Goal: Task Accomplishment & Management: Manage account settings

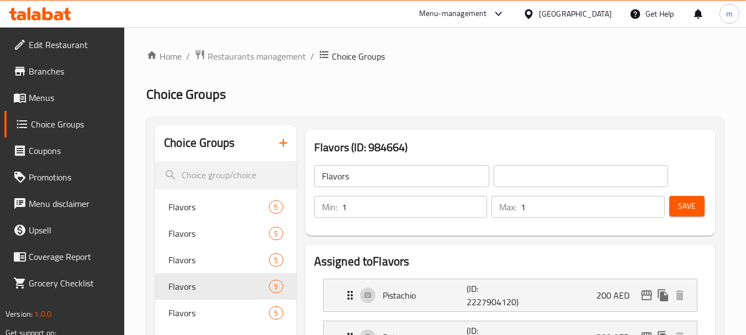
click at [292, 59] on span "Restaurants management" at bounding box center [257, 56] width 98 height 13
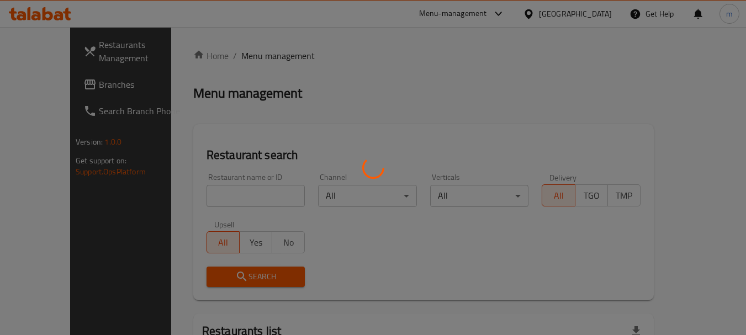
click at [566, 19] on div at bounding box center [373, 167] width 746 height 335
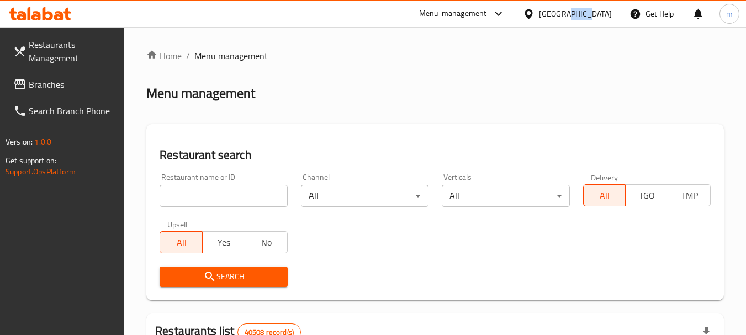
click at [566, 19] on div "United Arab Emirates" at bounding box center [575, 14] width 73 height 12
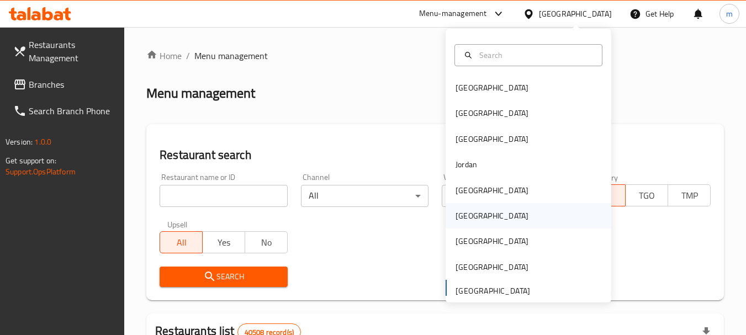
click at [456, 223] on div "[GEOGRAPHIC_DATA]" at bounding box center [492, 215] width 91 height 25
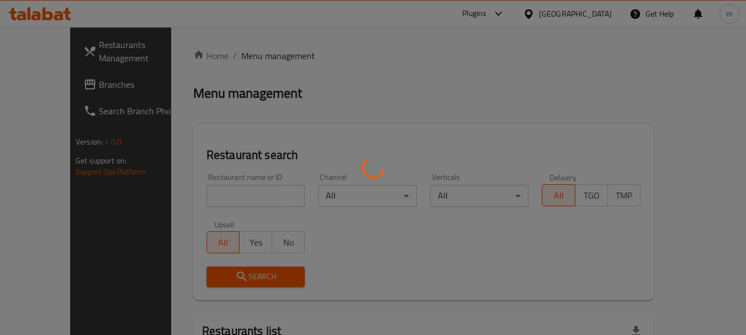
click at [32, 92] on div at bounding box center [373, 167] width 746 height 335
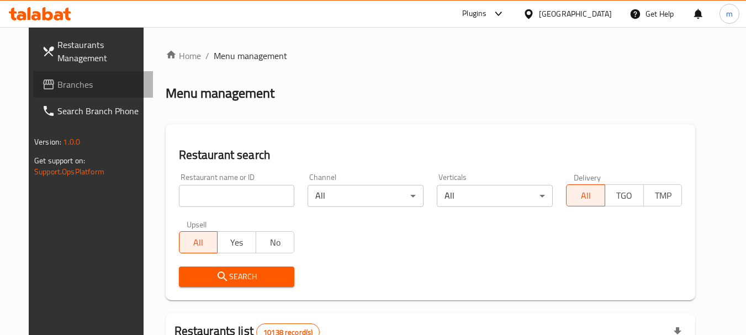
click at [57, 91] on span "Branches" at bounding box center [100, 84] width 87 height 13
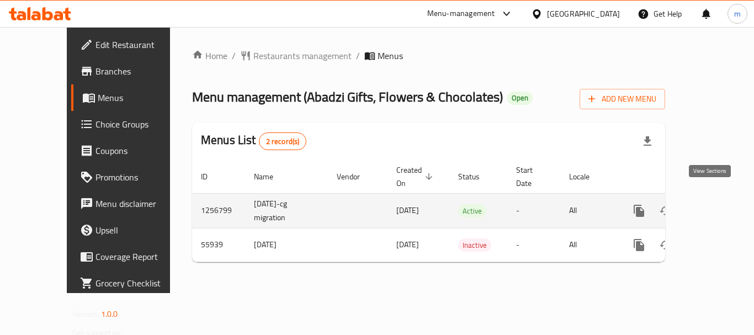
click at [712, 204] on icon "enhanced table" at bounding box center [718, 210] width 13 height 13
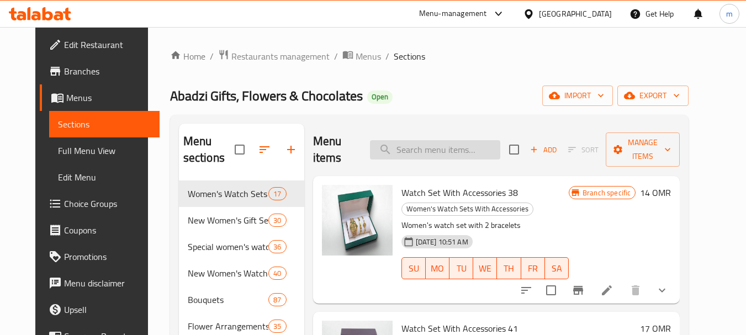
click at [423, 154] on input "search" at bounding box center [435, 149] width 130 height 19
paste input "Watch Set With Accessories 4"
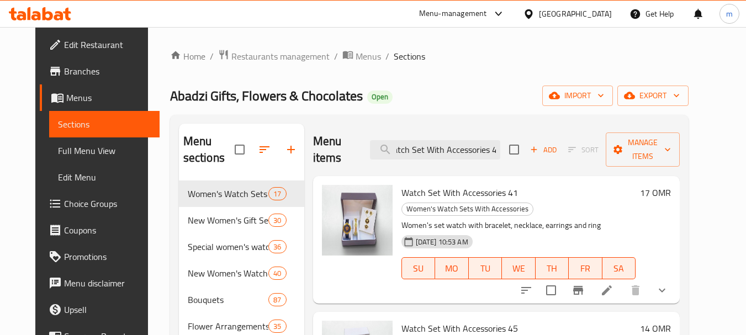
type input "Watch Set With Accessories 4"
click at [40, 214] on link "Choice Groups" at bounding box center [100, 204] width 120 height 27
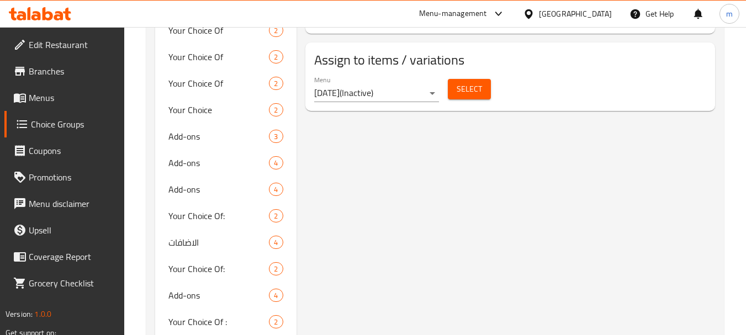
scroll to position [718, 0]
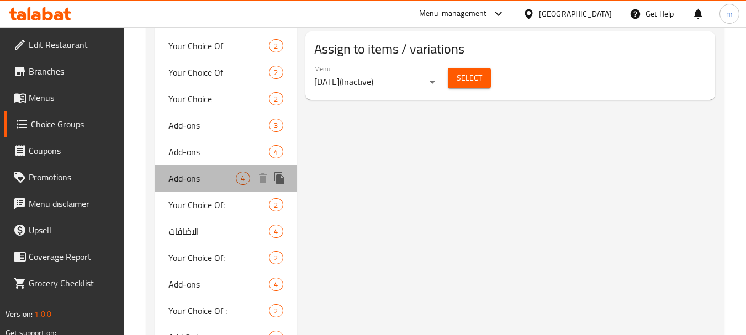
click at [188, 181] on span "Add-ons" at bounding box center [201, 178] width 67 height 13
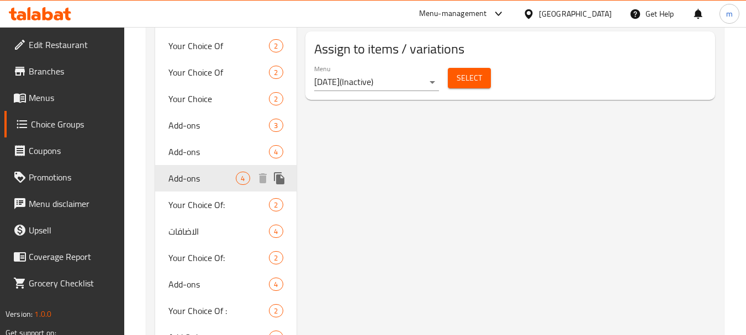
type input "Add-ons"
type input "الاضافات"
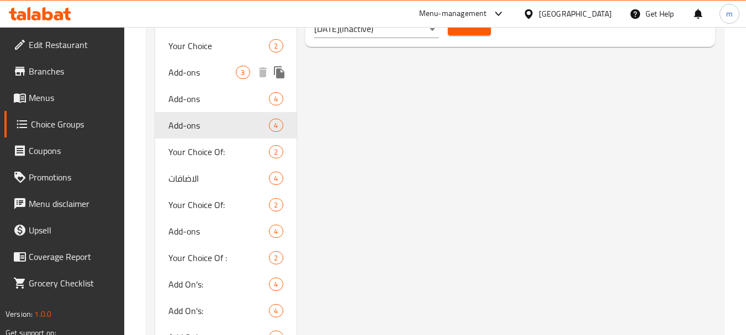
scroll to position [773, 0]
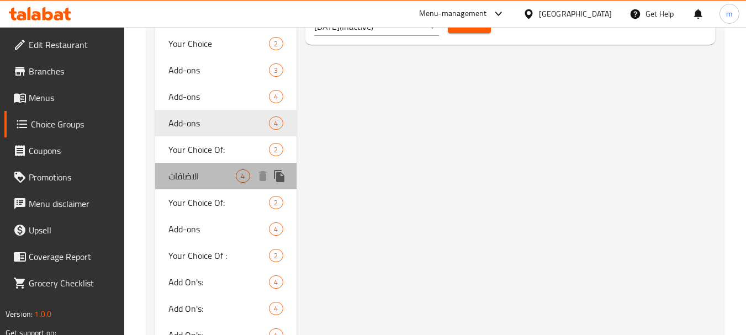
click at [191, 185] on div "الاضافات 4" at bounding box center [225, 176] width 141 height 27
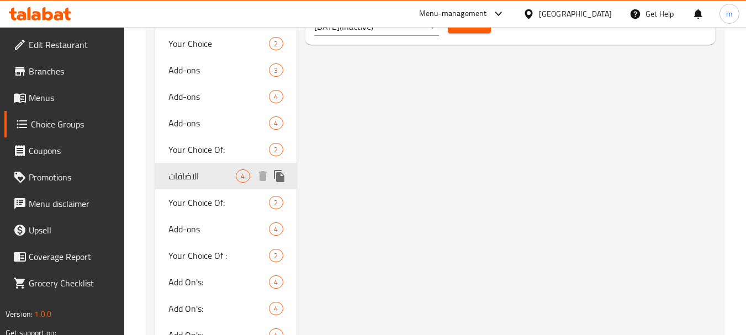
type input "الاضافات"
type input "Add-ons"
type input "3"
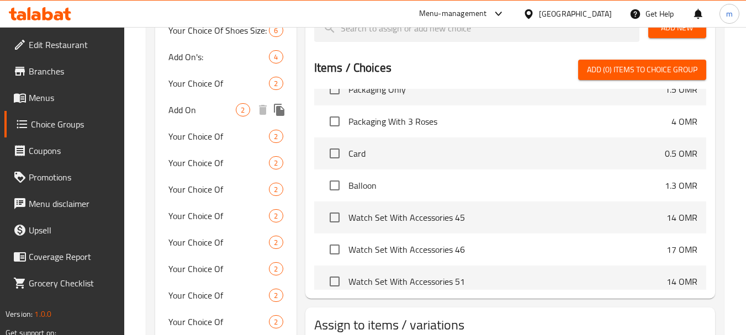
scroll to position [331, 0]
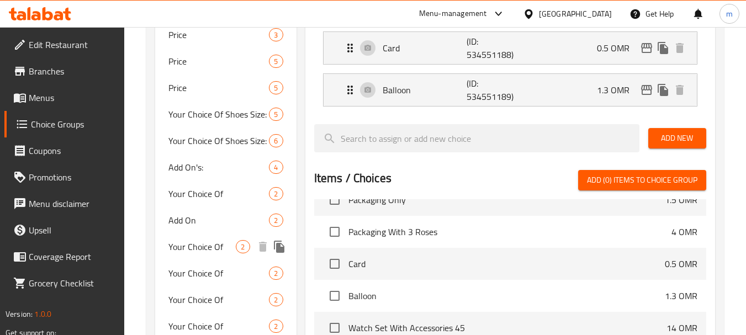
drag, startPoint x: 197, startPoint y: 249, endPoint x: 305, endPoint y: 133, distance: 158.3
click at [197, 249] on span "Your Choice Of" at bounding box center [201, 246] width 67 height 13
type input "Your Choice Of"
type input "اختيارك من"
type input "1"
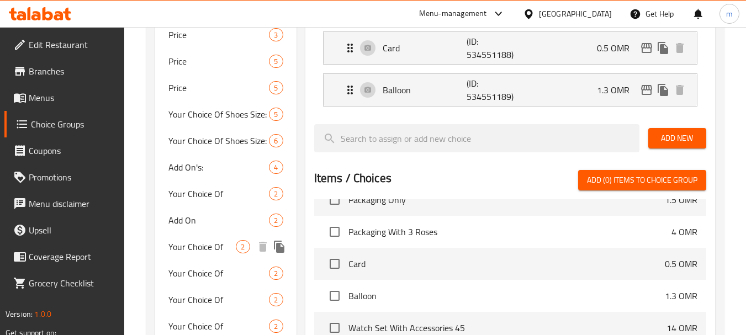
type input "1"
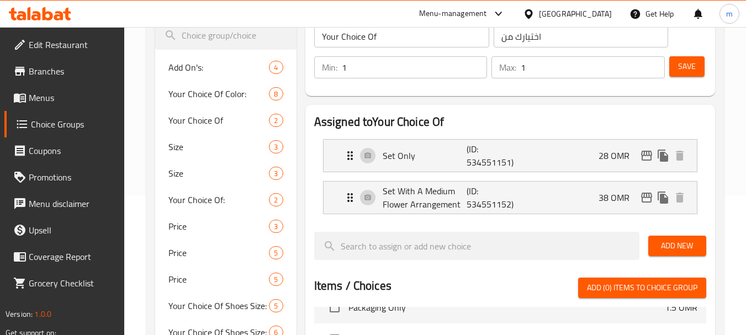
scroll to position [55, 0]
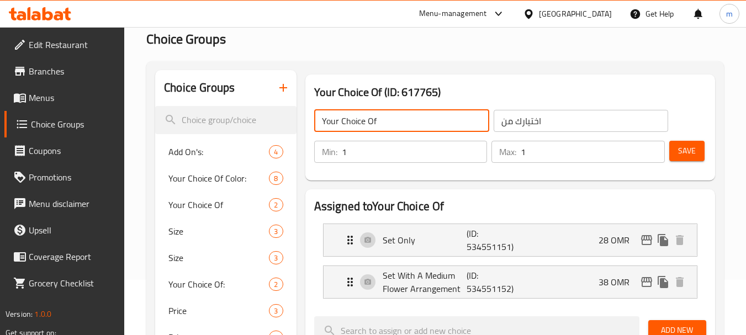
click at [360, 120] on input "Your Choice Of" at bounding box center [401, 121] width 175 height 22
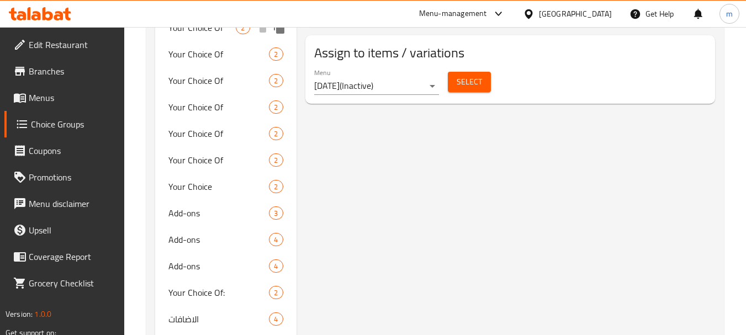
scroll to position [663, 0]
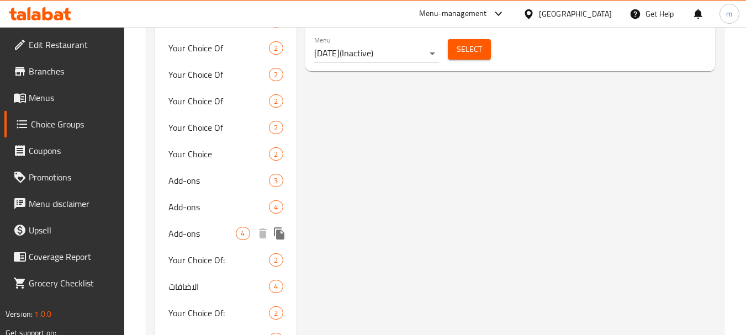
click at [173, 233] on span "Add-ons" at bounding box center [201, 233] width 67 height 13
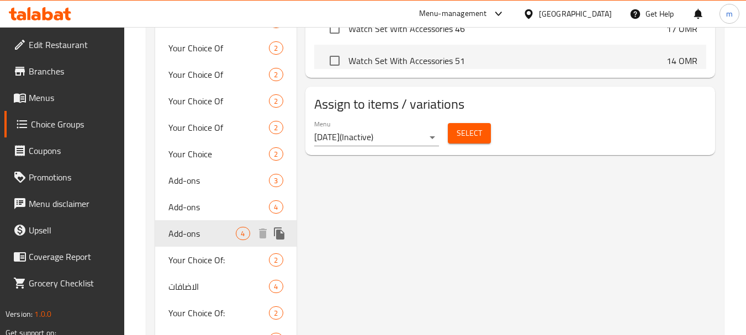
type input "Add-ons"
type input "الاضافات"
type input "0"
type input "4"
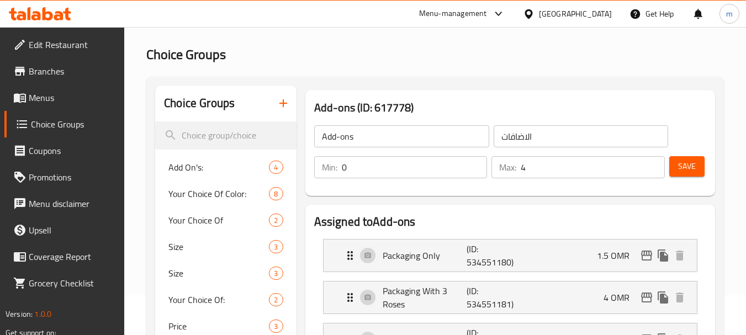
scroll to position [0, 0]
